Goal: Find specific page/section: Find specific page/section

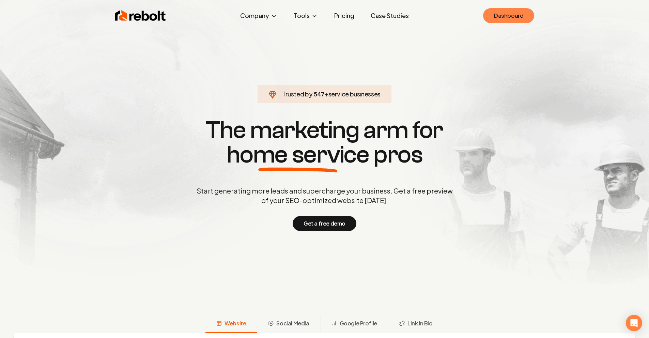
click at [491, 9] on link "Dashboard" at bounding box center [508, 15] width 51 height 15
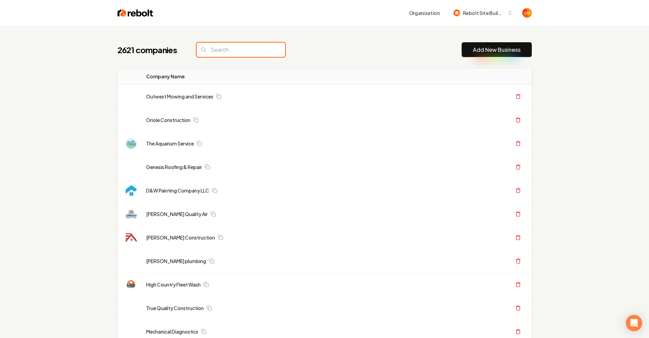
click at [243, 54] on input "search" at bounding box center [241, 50] width 89 height 14
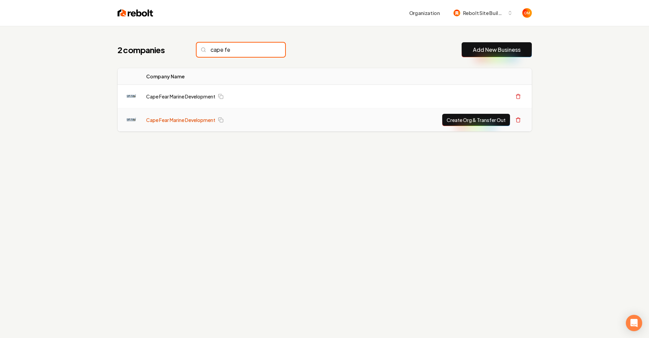
type input "cape fe"
click at [174, 123] on link "Cape Fear Marine Development" at bounding box center [180, 119] width 69 height 7
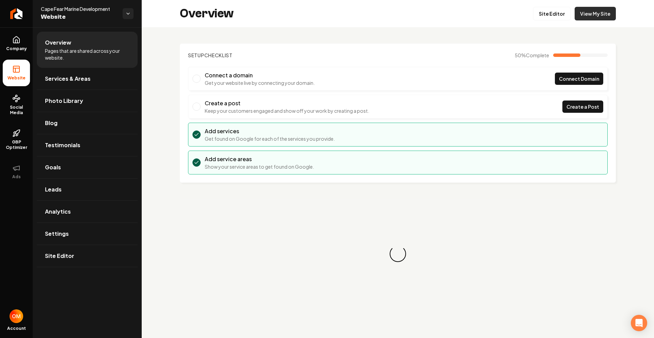
click at [590, 16] on link "View My Site" at bounding box center [595, 14] width 41 height 14
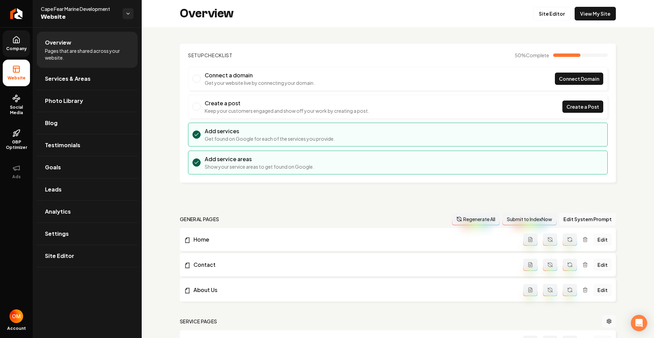
click at [26, 50] on span "Company" at bounding box center [16, 48] width 26 height 5
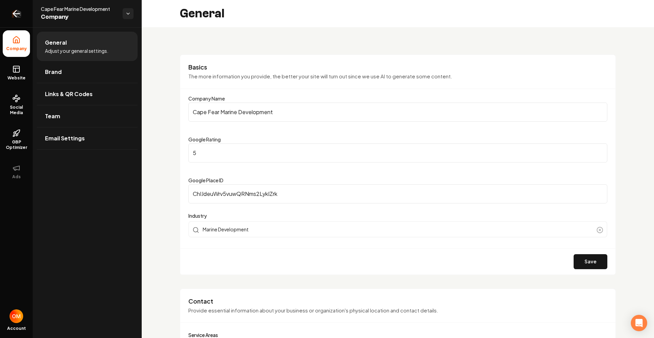
click at [8, 15] on link "Return to dashboard" at bounding box center [16, 13] width 33 height 27
